Goal: Browse casually

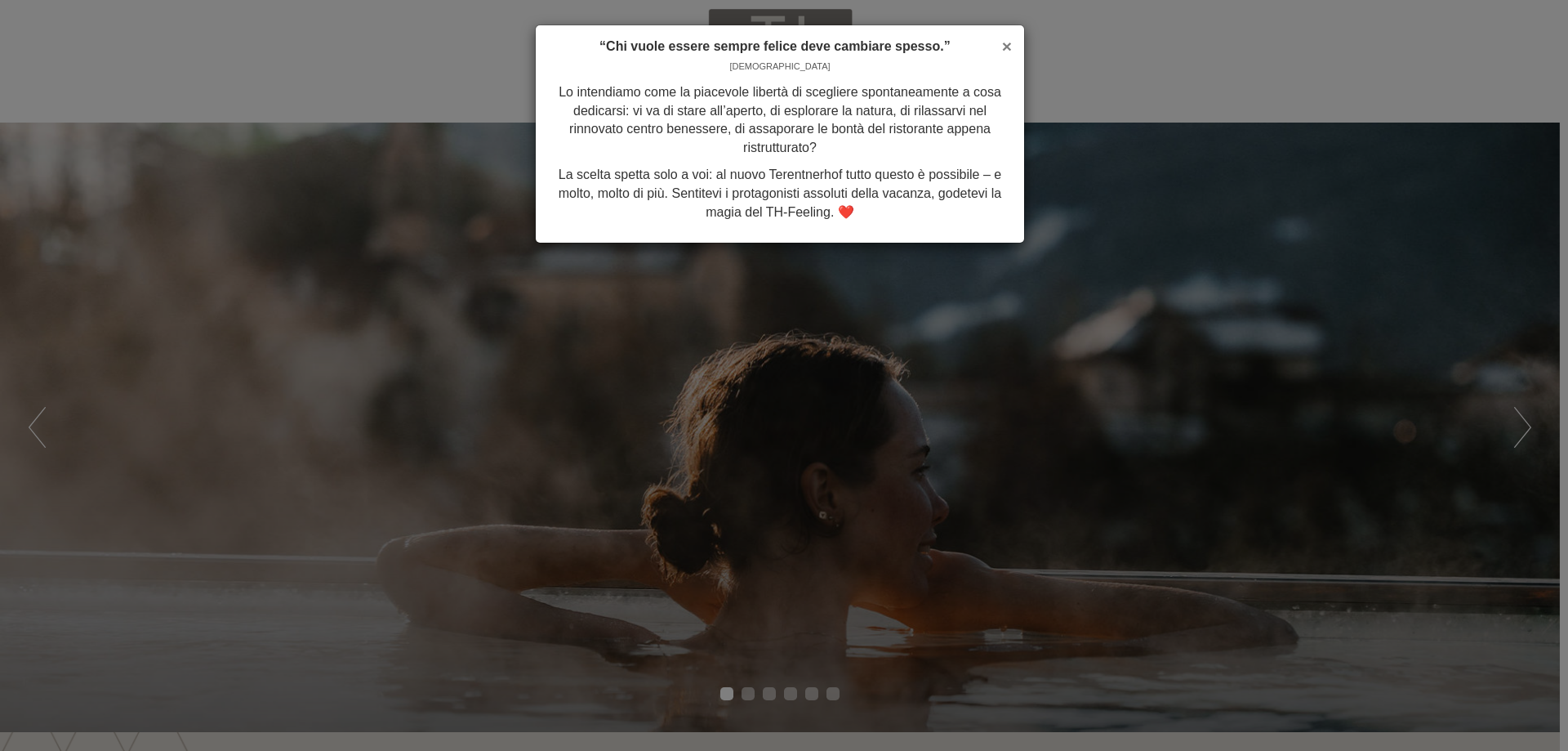
click at [1007, 42] on span "×" at bounding box center [1007, 46] width 10 height 19
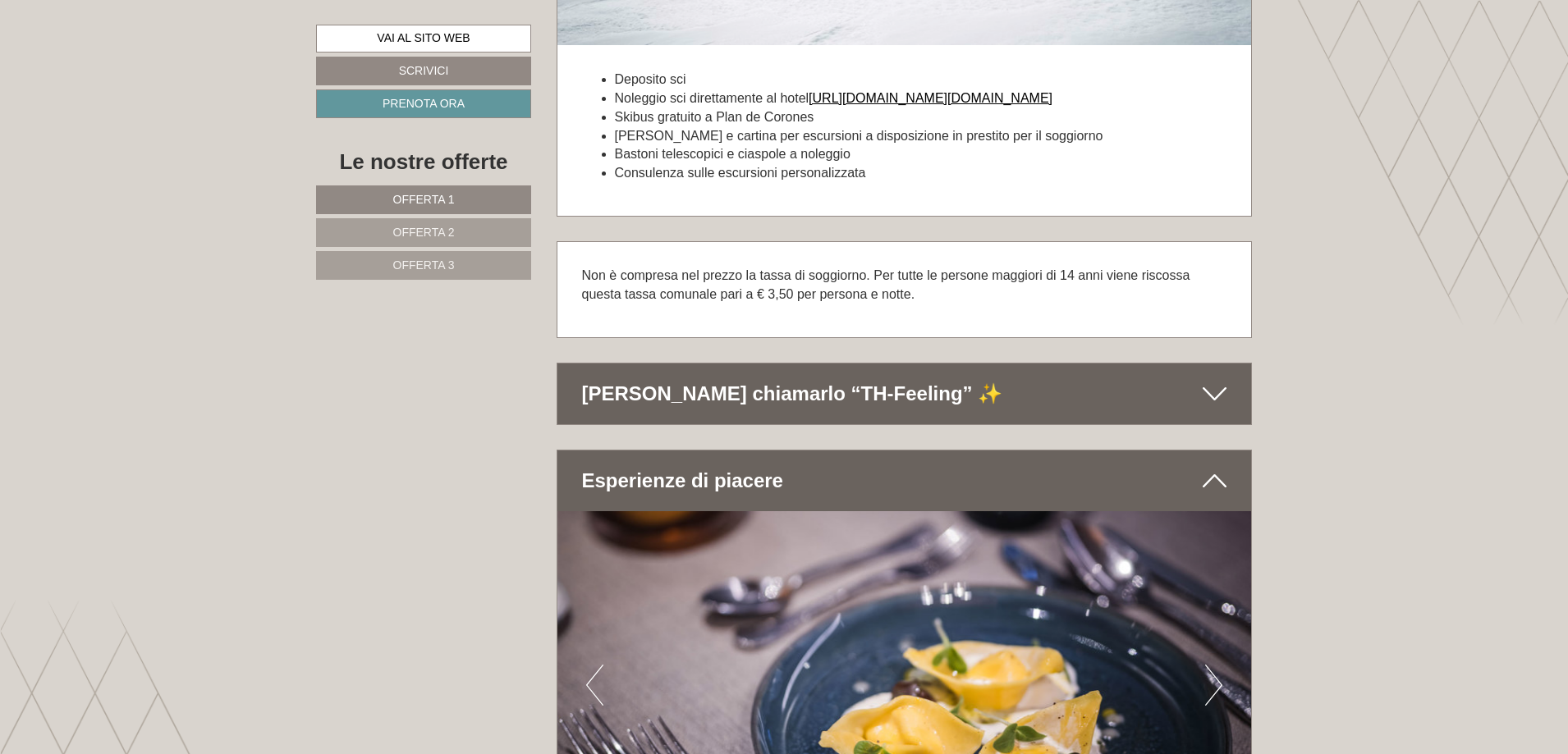
scroll to position [5580, 0]
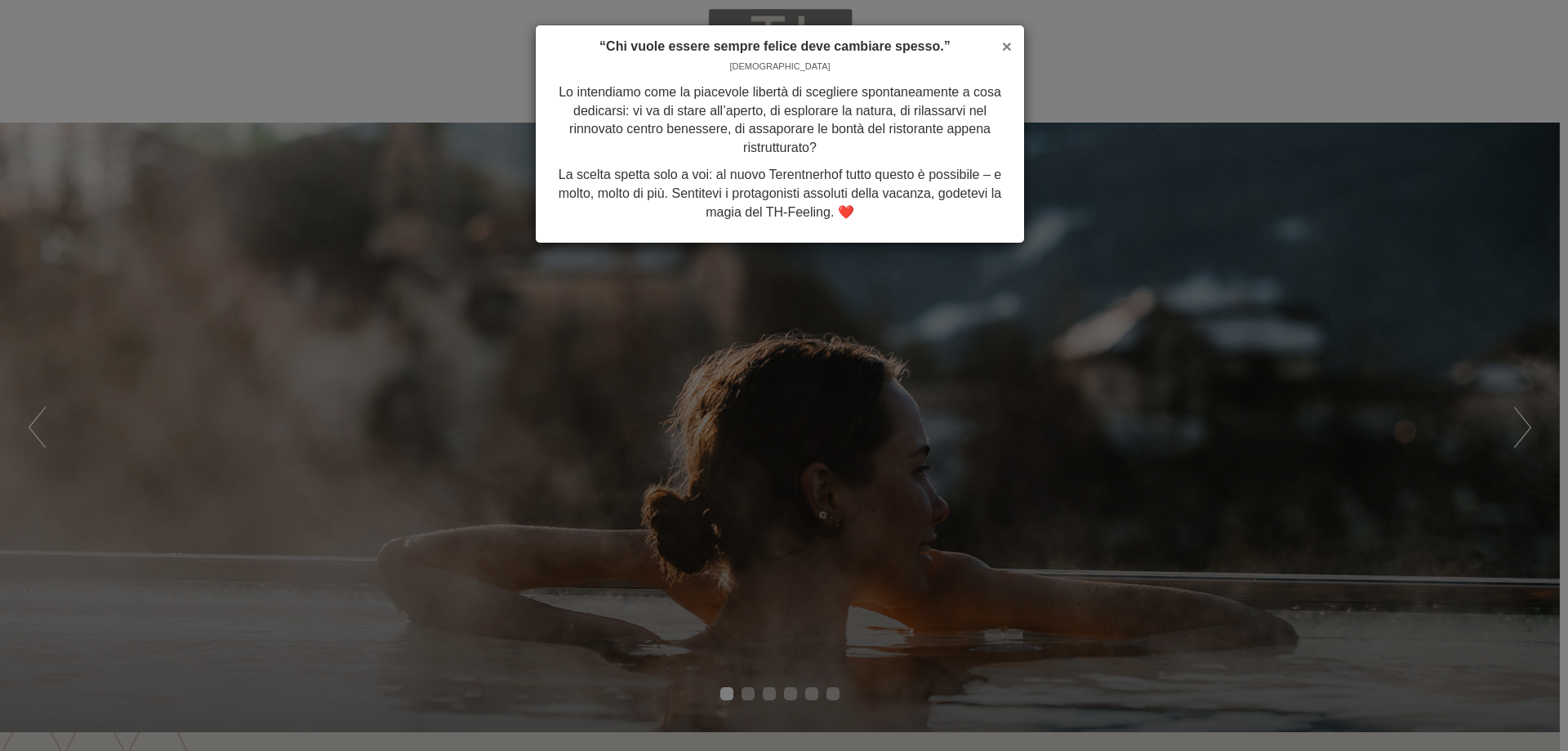
click at [1002, 45] on span "×" at bounding box center [1007, 46] width 10 height 19
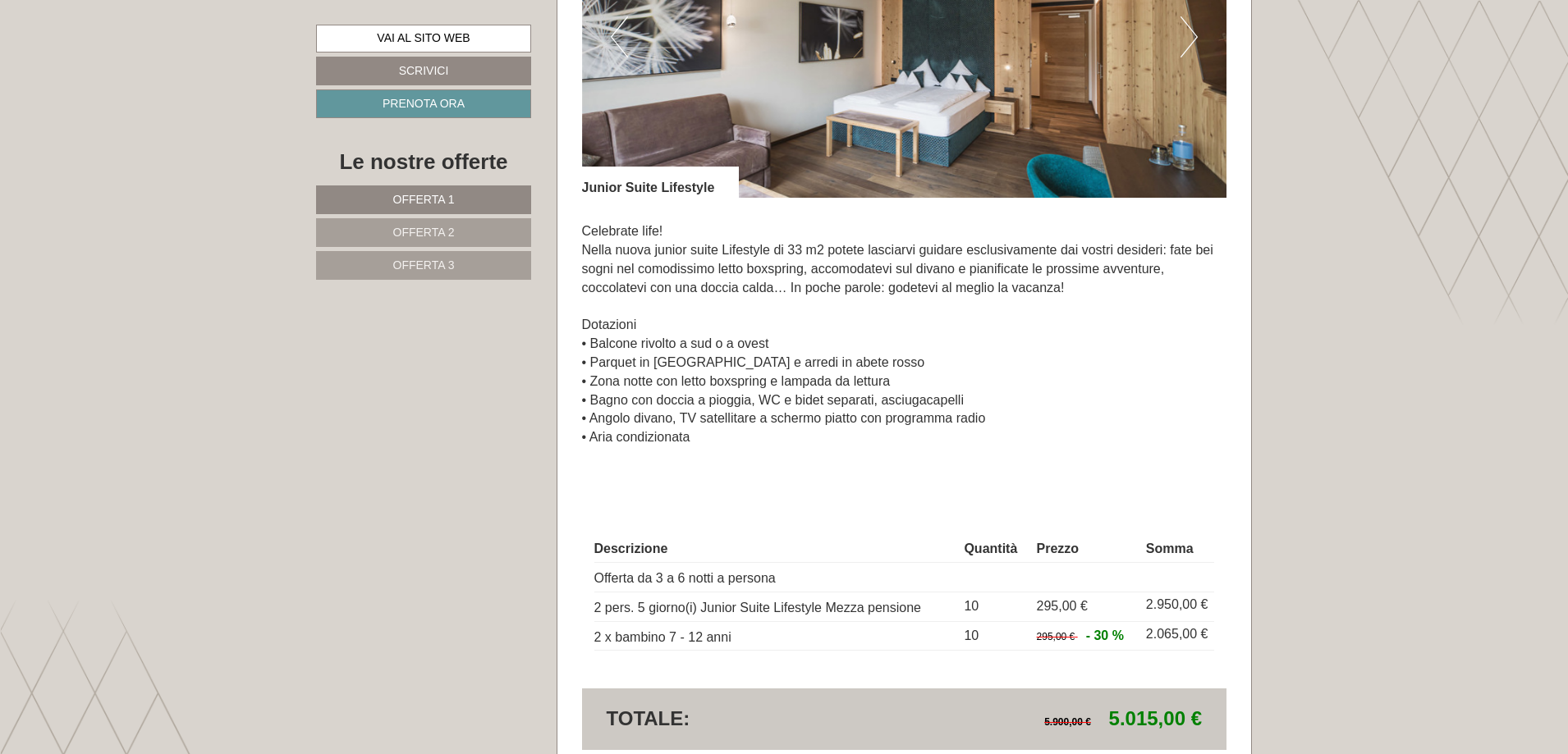
scroll to position [1641, 0]
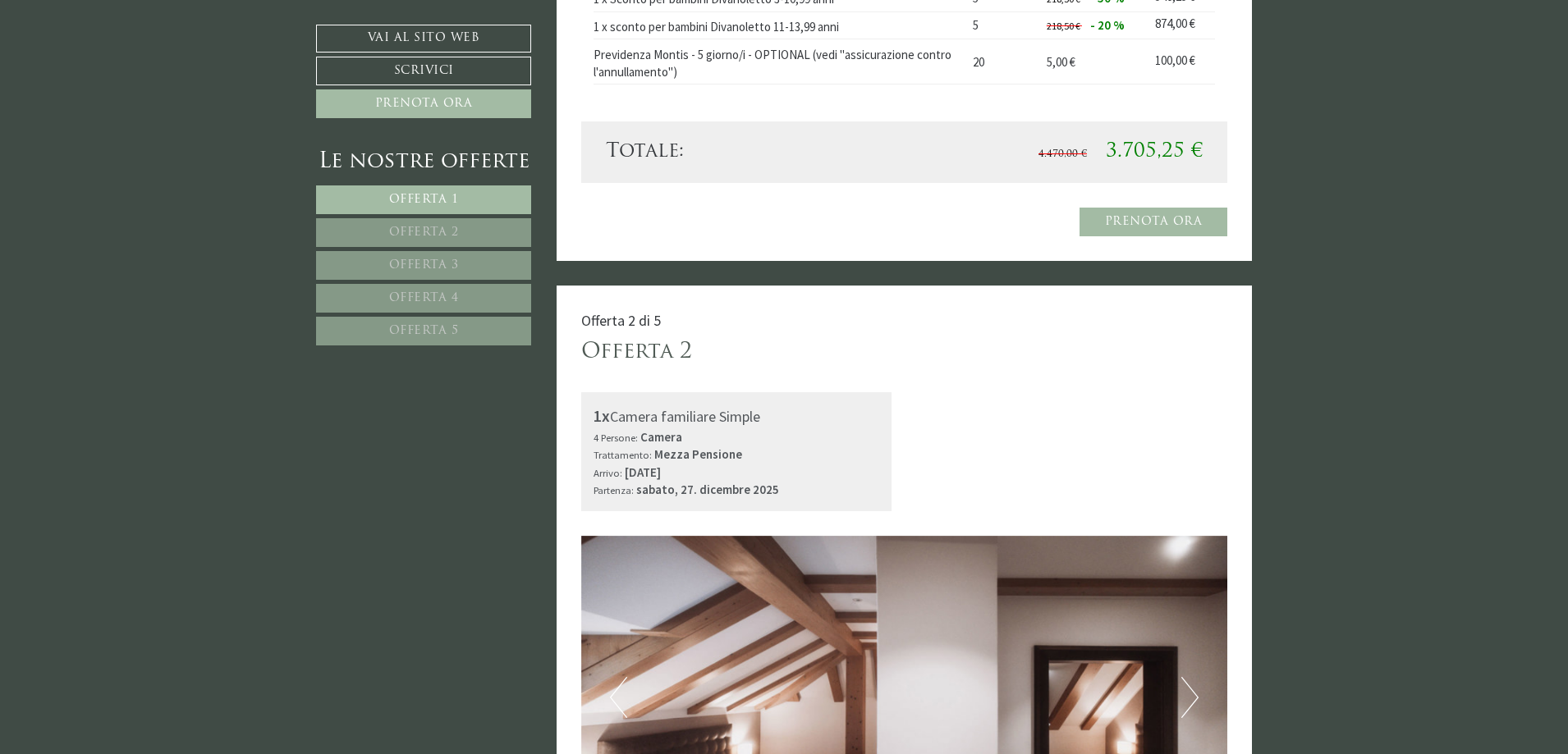
scroll to position [1559, 0]
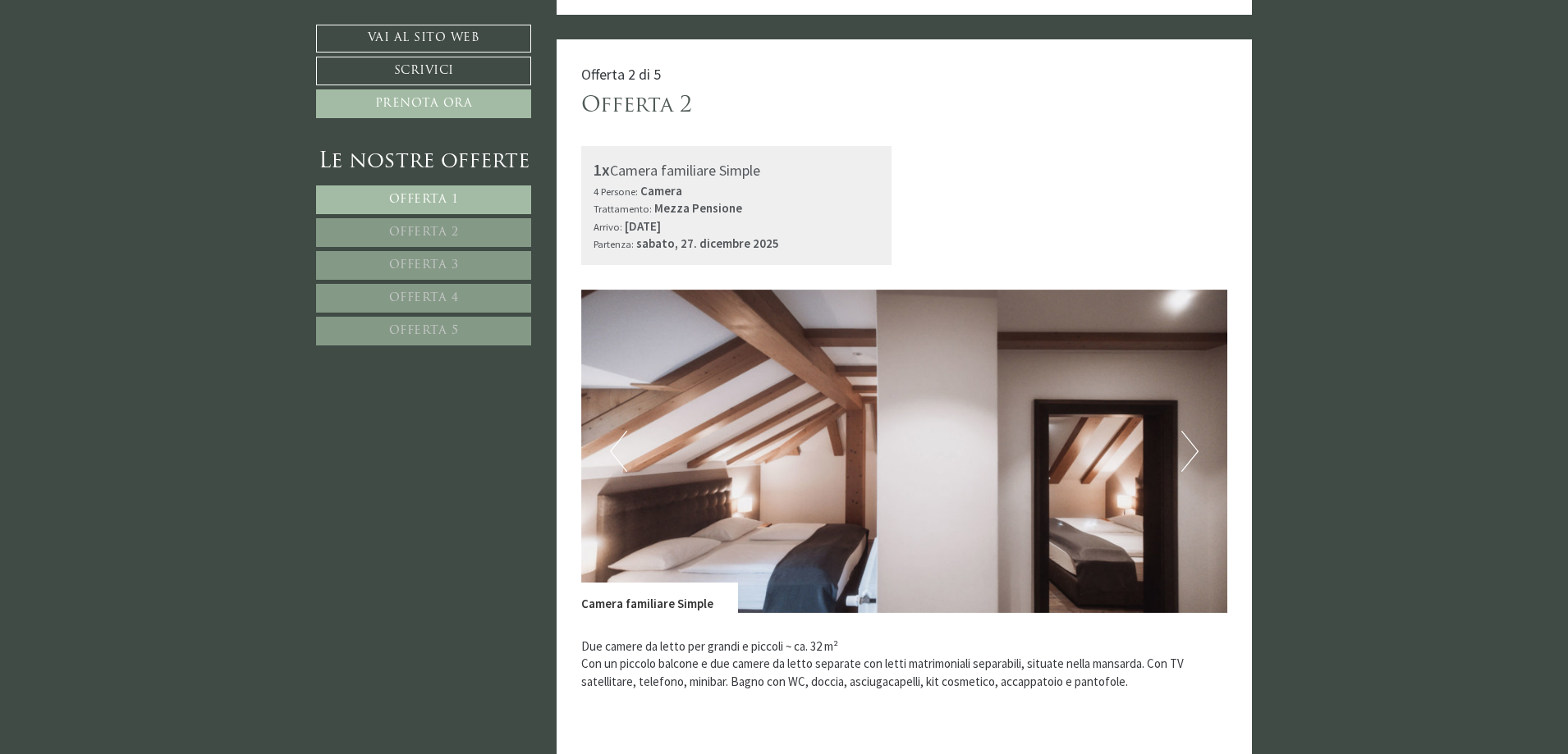
click at [1191, 432] on button "Next" at bounding box center [1190, 451] width 17 height 41
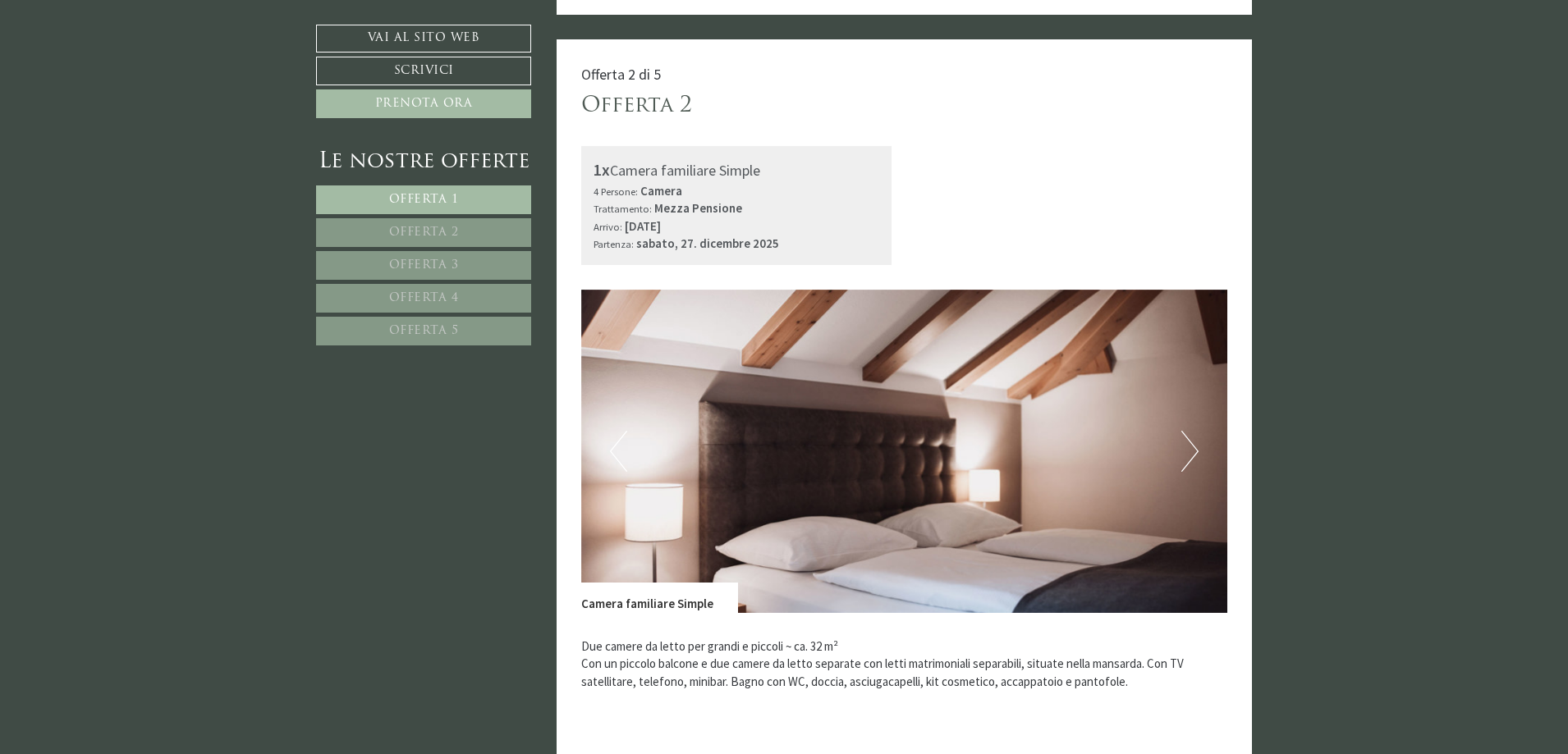
click at [1191, 432] on button "Next" at bounding box center [1190, 451] width 17 height 41
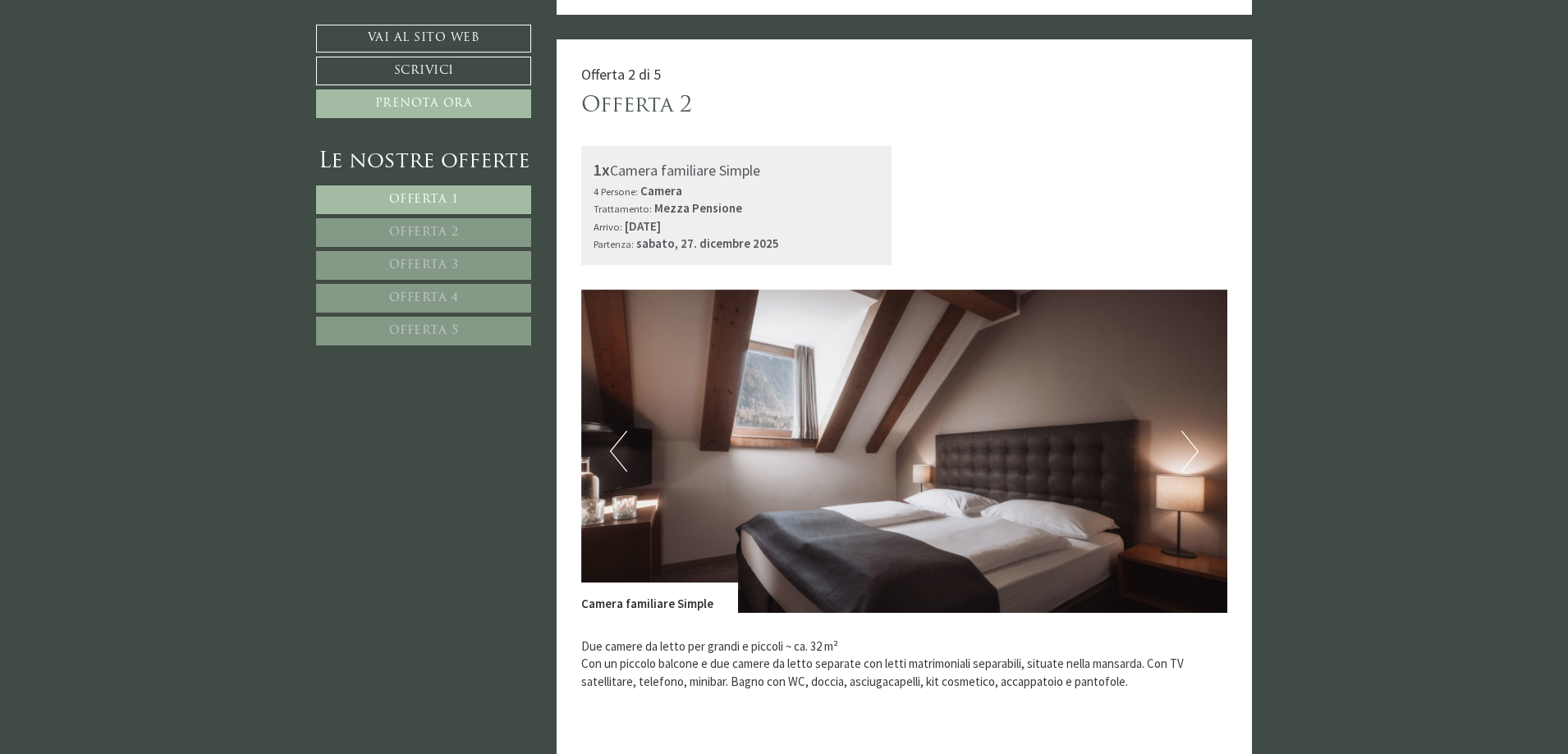
click at [1191, 432] on button "Next" at bounding box center [1190, 451] width 17 height 41
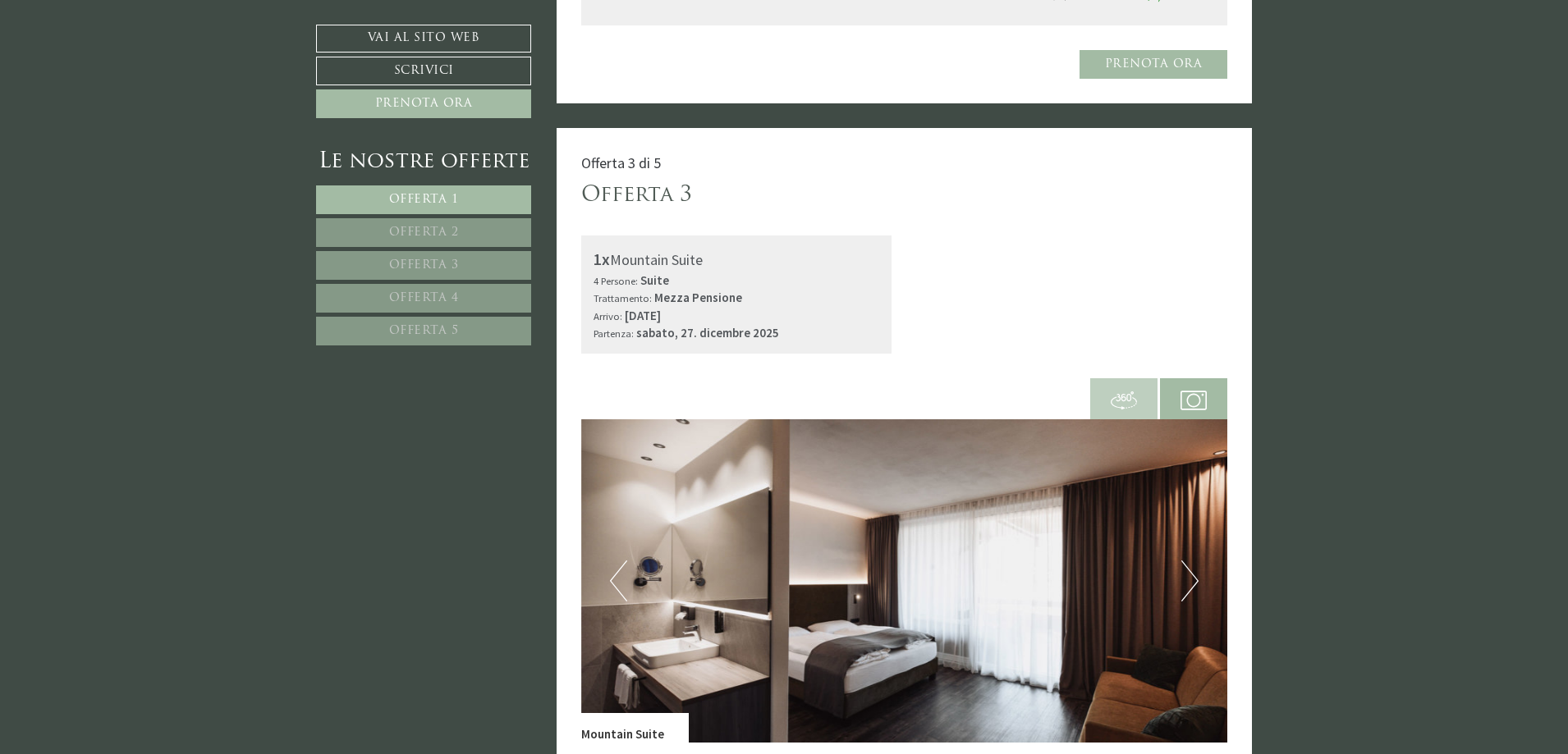
scroll to position [2708, 0]
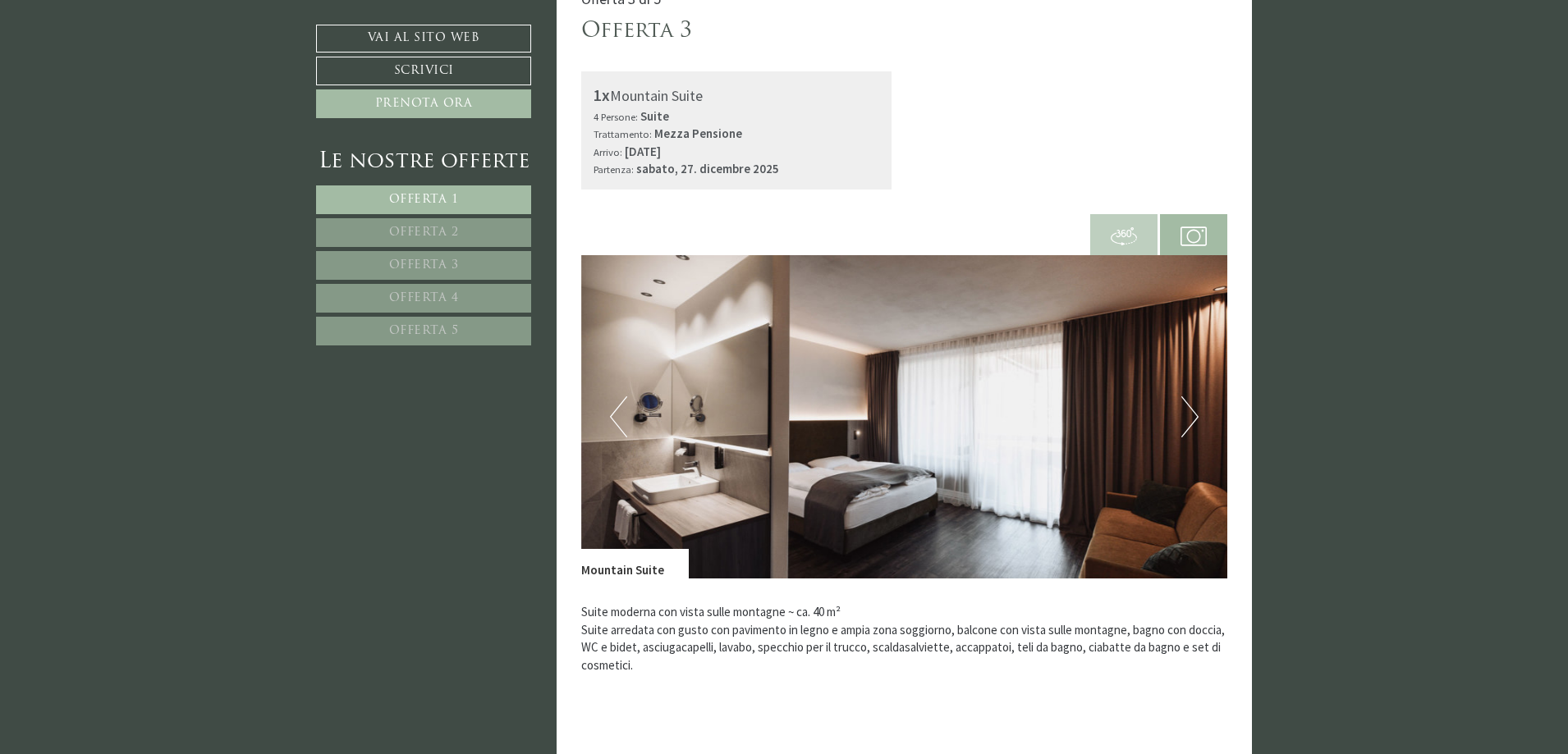
click at [1197, 397] on button "Next" at bounding box center [1190, 417] width 17 height 41
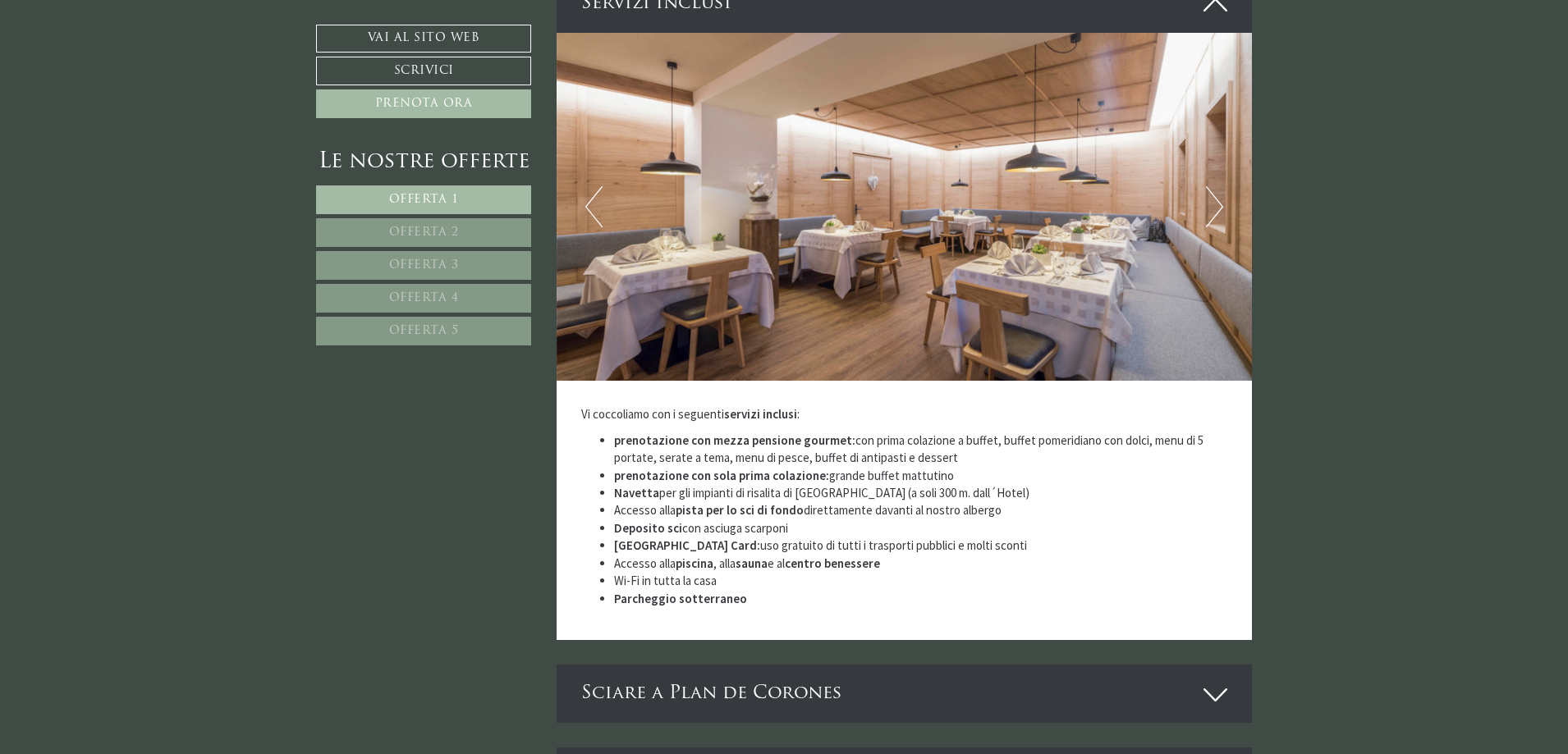
scroll to position [4677, 0]
